Goal: Task Accomplishment & Management: Manage account settings

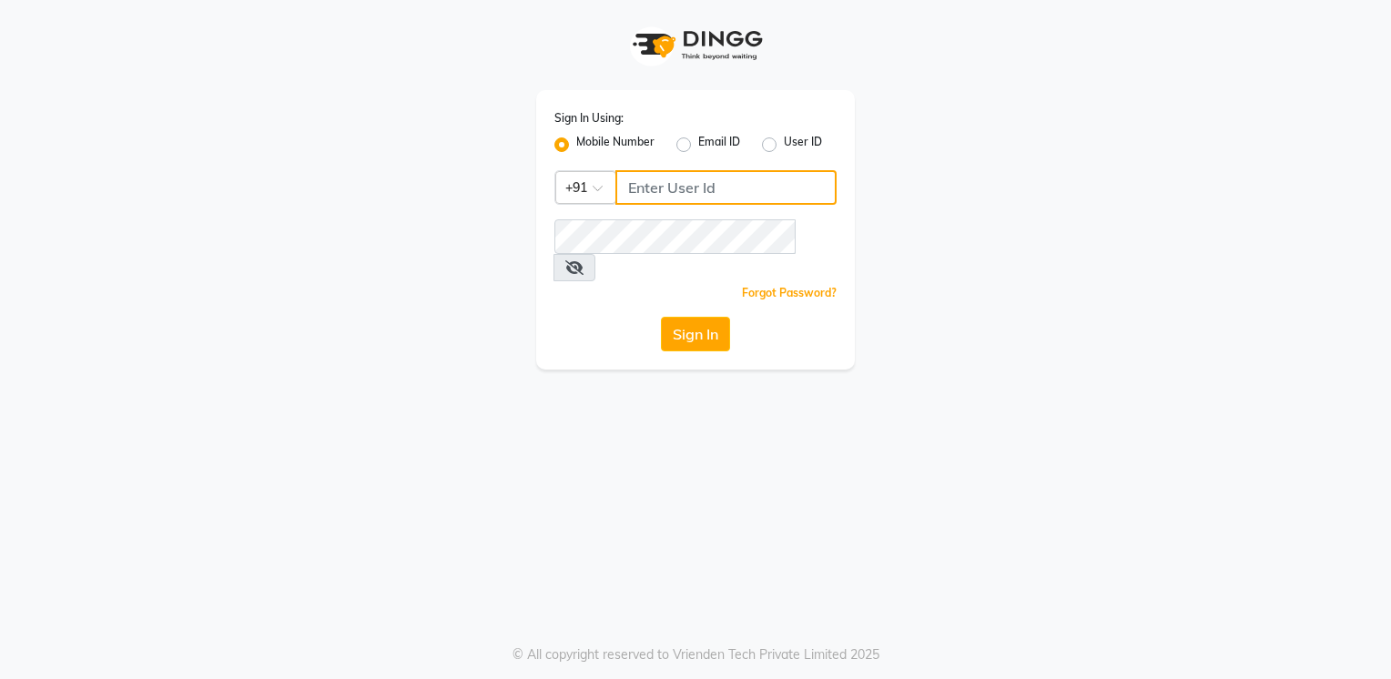
type input "8275302900"
click at [710, 289] on div "Sign In Using: Mobile Number Email ID User ID Country Code × [PHONE_NUMBER] Rem…" at bounding box center [695, 229] width 319 height 279
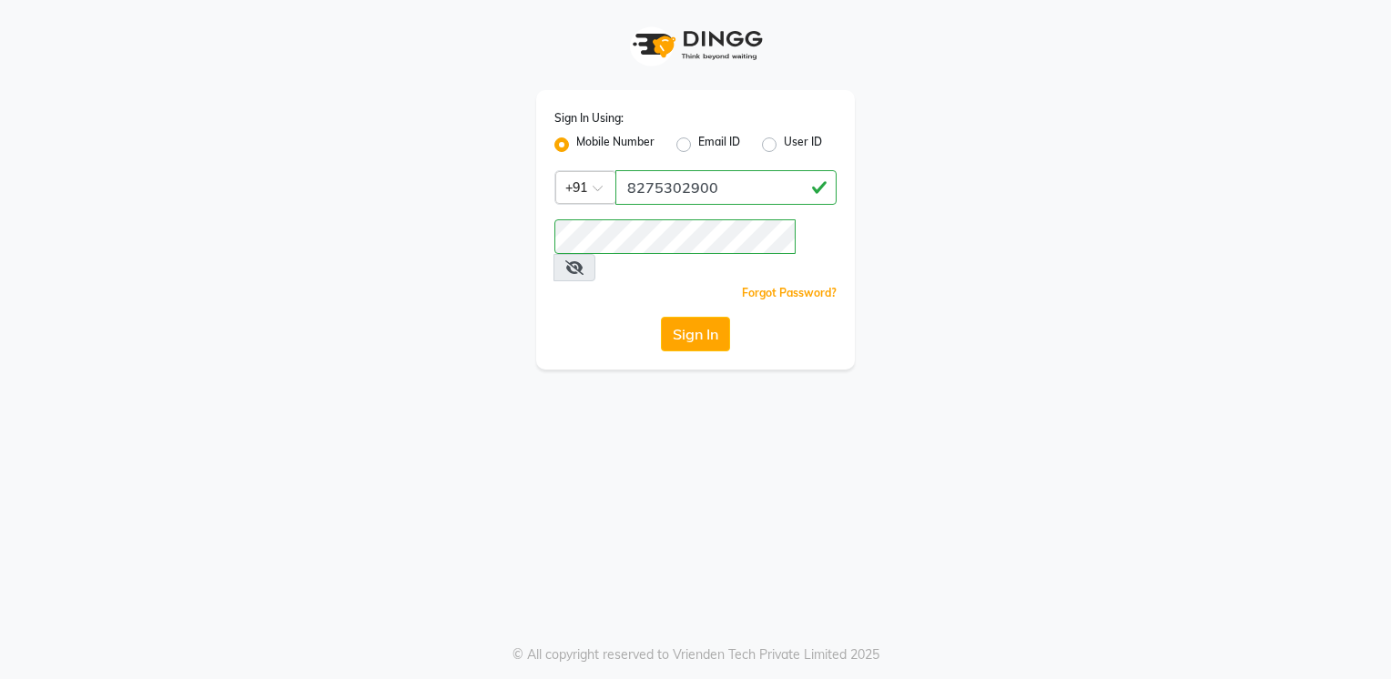
click at [761, 137] on div "Mobile Number Email ID User ID" at bounding box center [695, 145] width 282 height 22
click at [784, 141] on label "User ID" at bounding box center [803, 145] width 38 height 22
click at [784, 141] on input "User ID" at bounding box center [790, 140] width 12 height 12
radio input "true"
radio input "false"
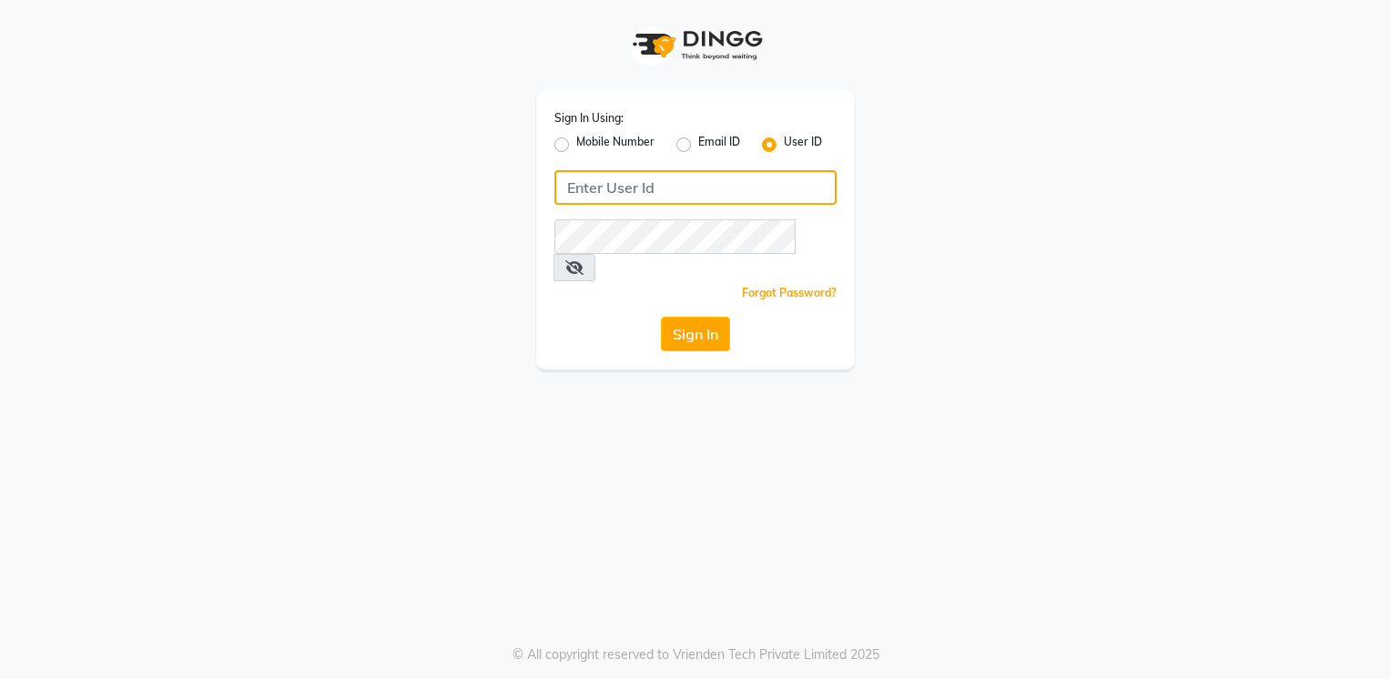
click at [756, 193] on input "Username" at bounding box center [695, 187] width 282 height 35
type input "lookslab"
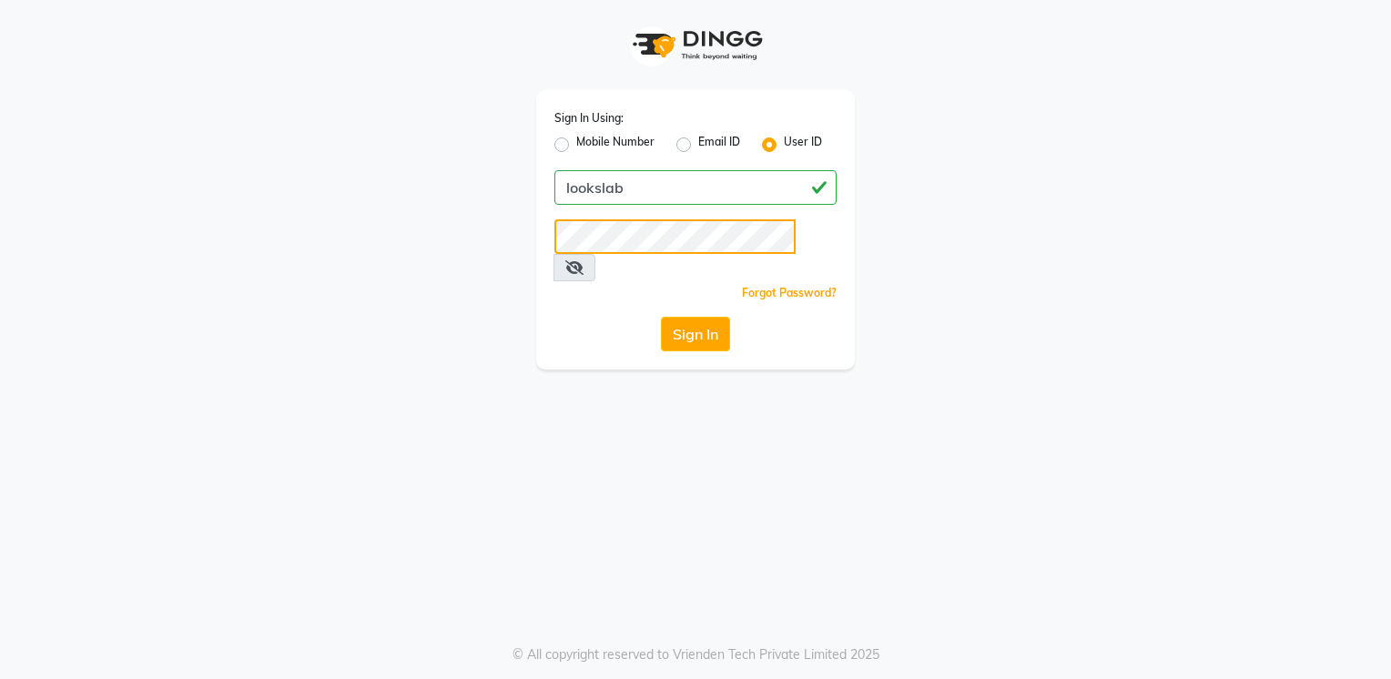
click at [661, 317] on button "Sign In" at bounding box center [695, 334] width 69 height 35
